Goal: Task Accomplishment & Management: Complete application form

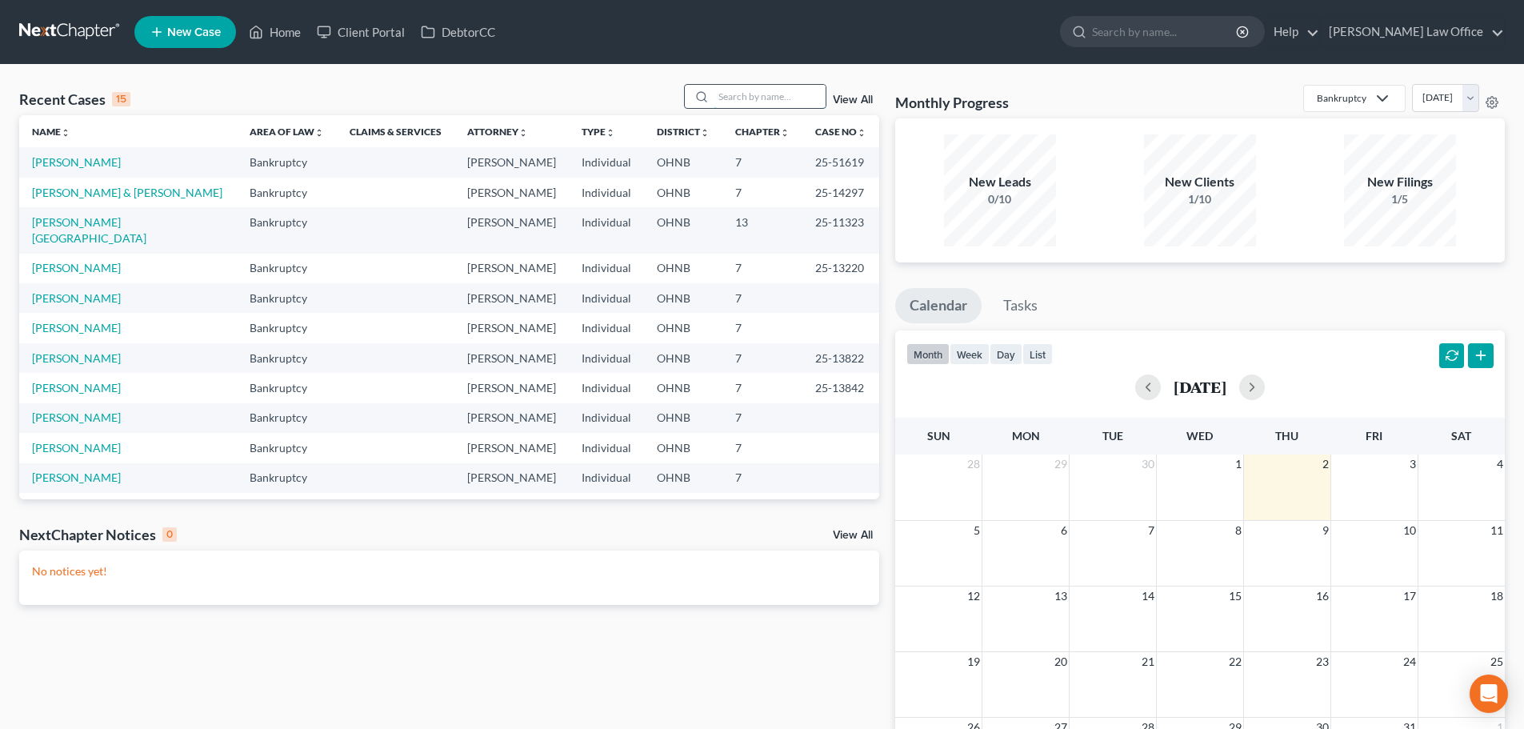
click at [771, 99] on input "search" at bounding box center [770, 96] width 112 height 23
type input "ripple"
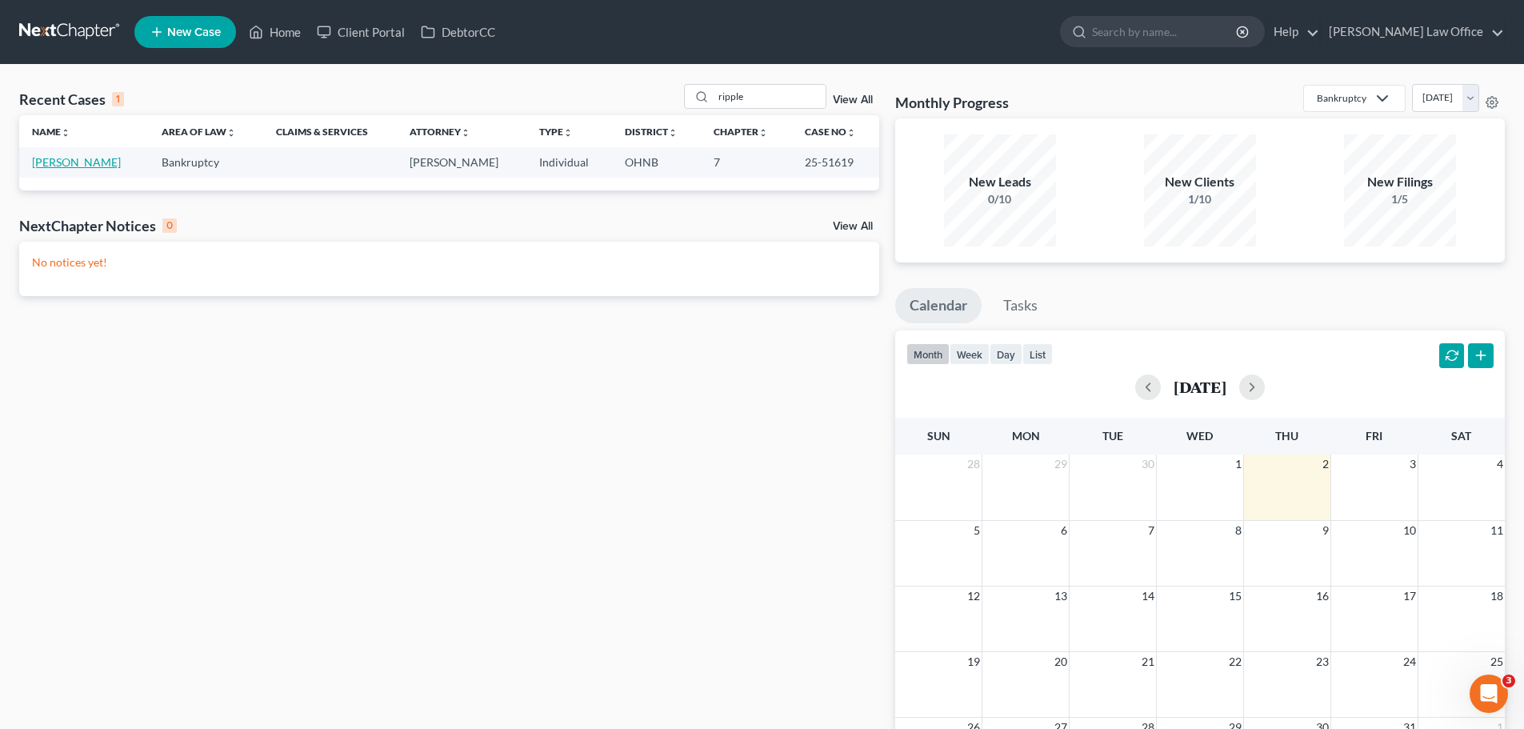
click at [44, 165] on link "[PERSON_NAME]" at bounding box center [76, 162] width 89 height 14
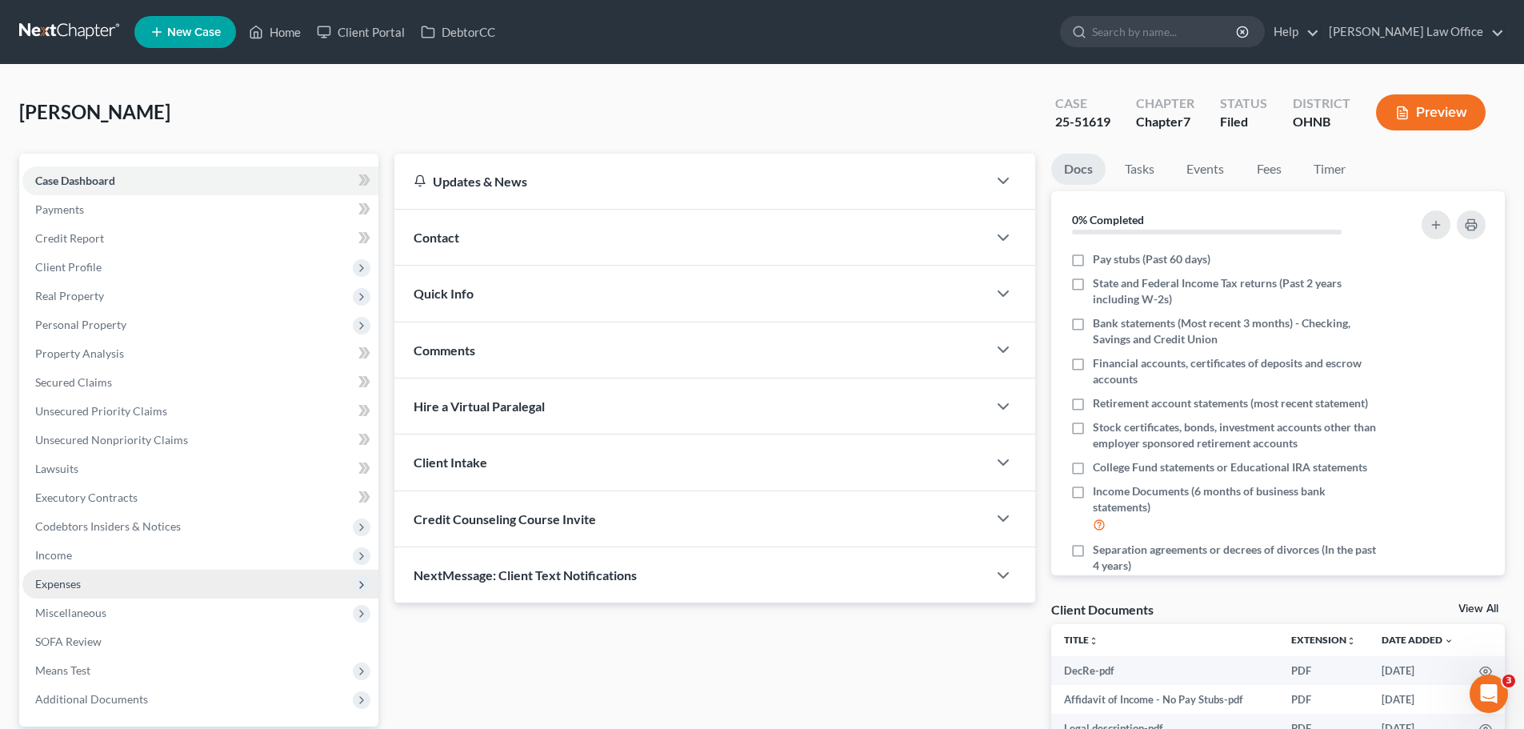
click at [100, 582] on span "Expenses" at bounding box center [200, 584] width 356 height 29
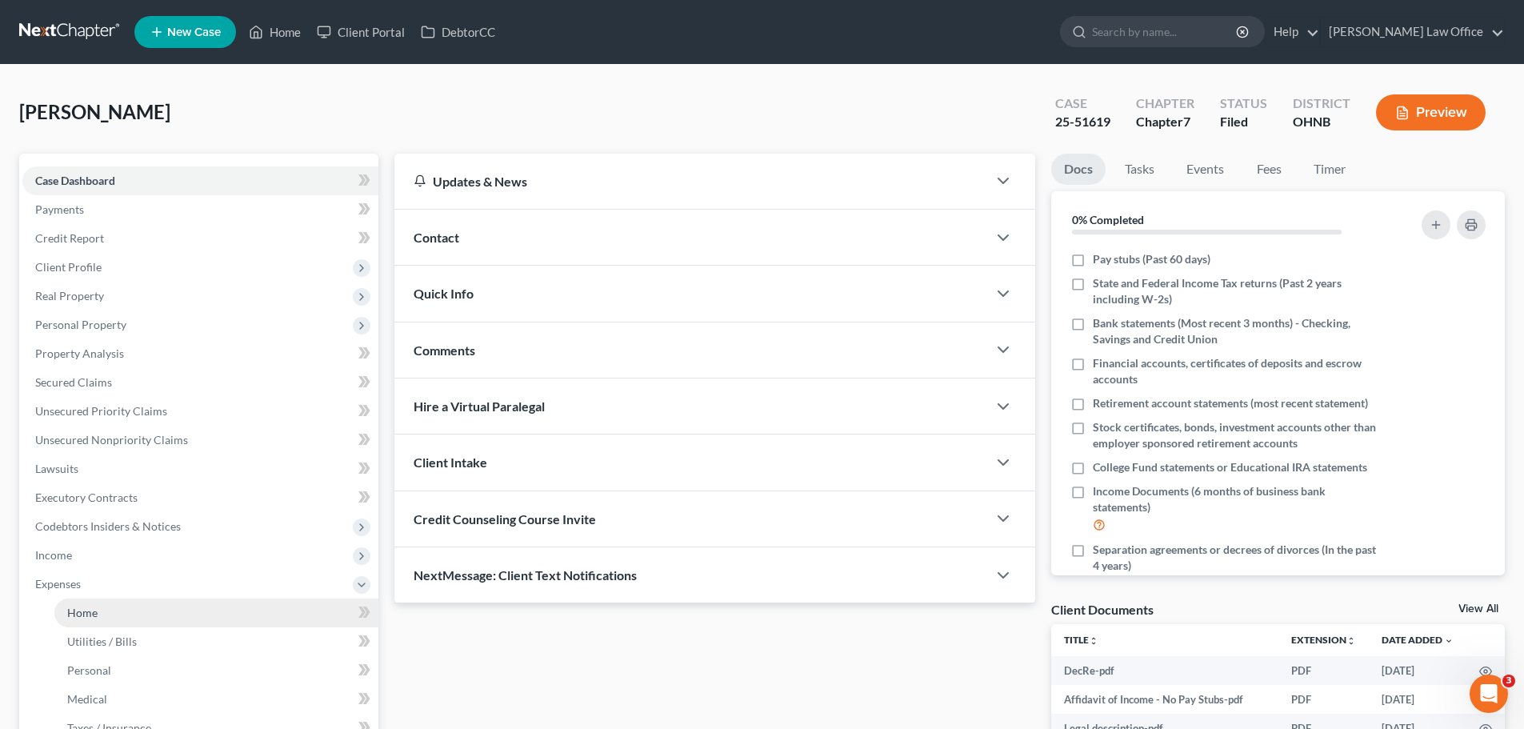
click at [102, 607] on link "Home" at bounding box center [216, 613] width 324 height 29
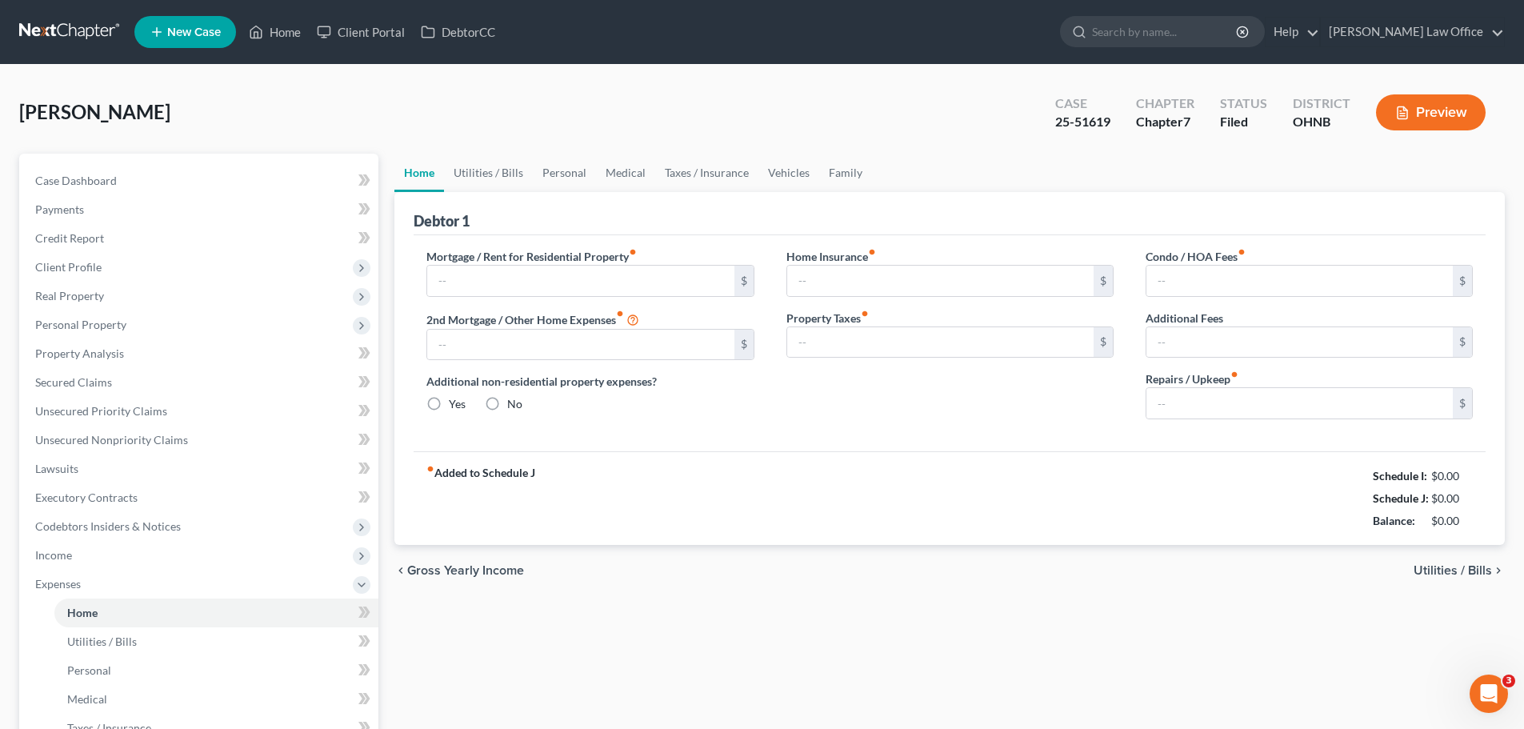
type input "1,445.00"
type input "0.00"
radio input "true"
type input "0.00"
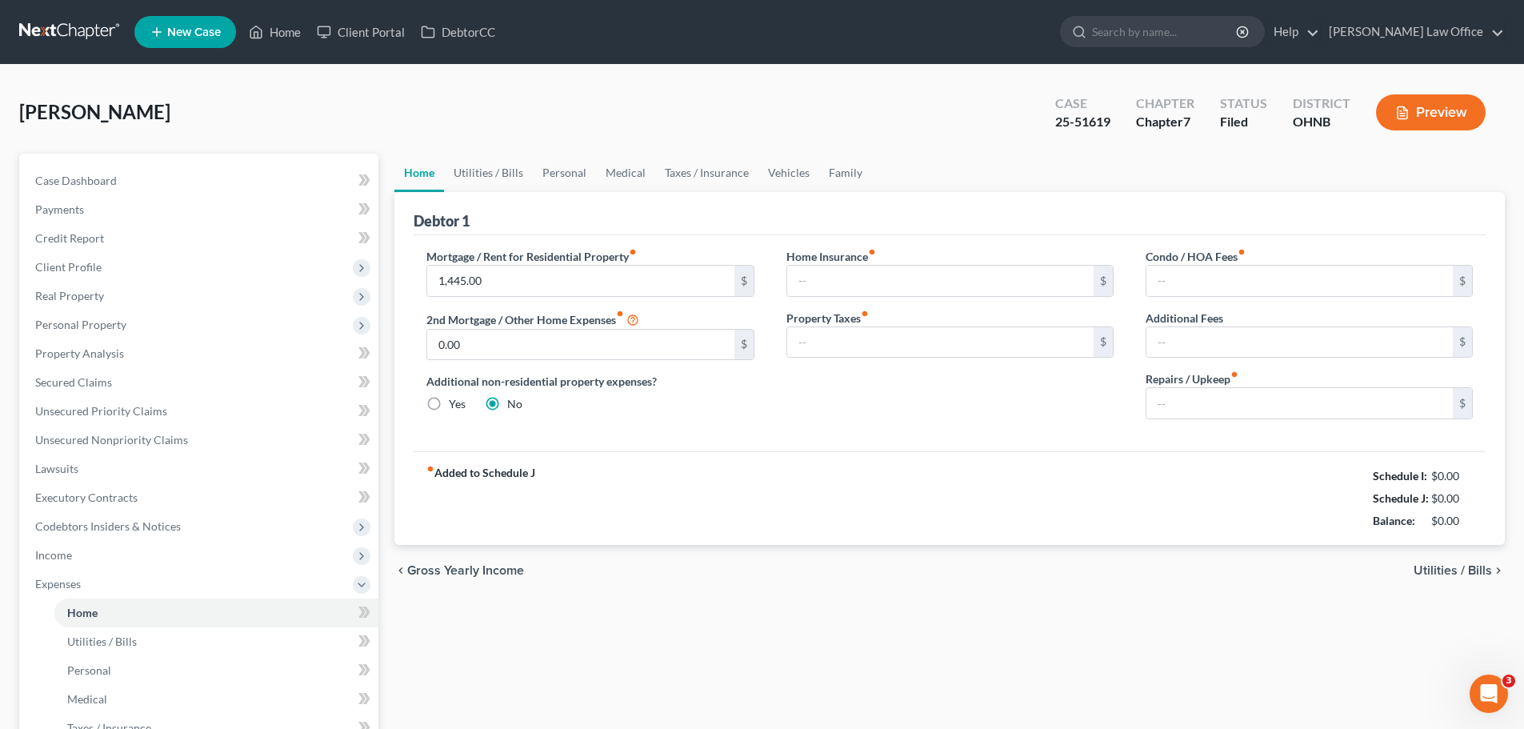
type input "0.00"
type input "150.00"
